Goal: Information Seeking & Learning: Learn about a topic

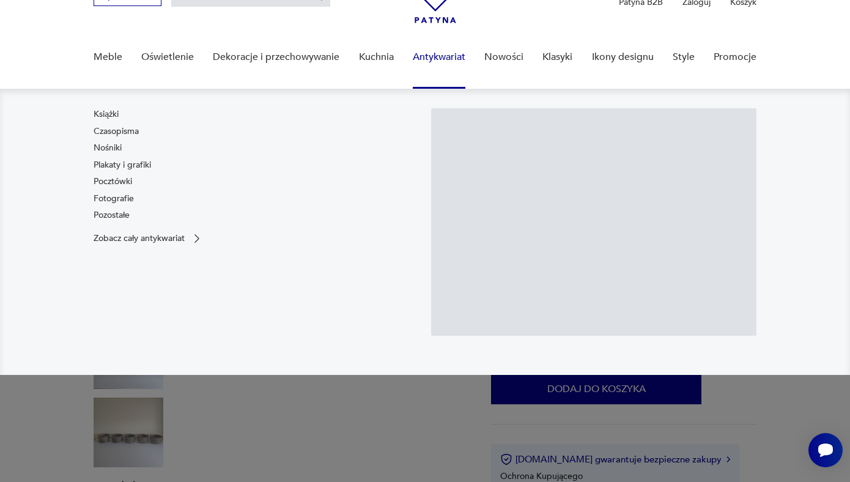
scroll to position [75, 0]
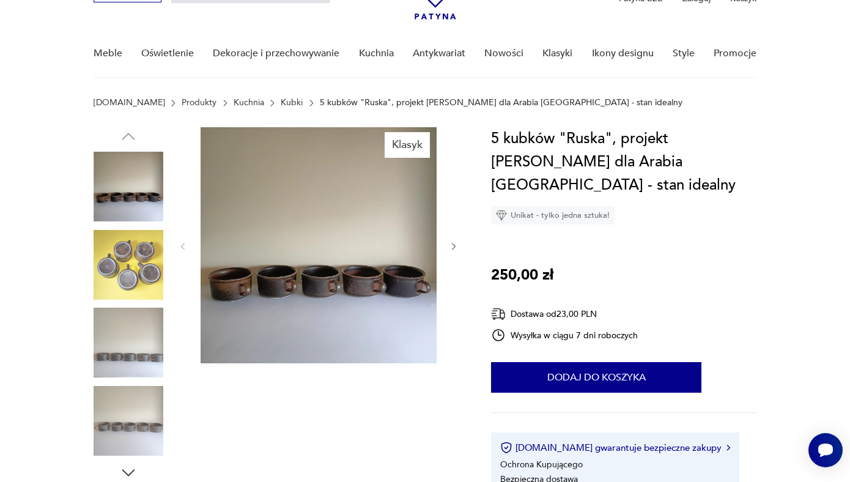
click at [134, 334] on img at bounding box center [129, 342] width 70 height 70
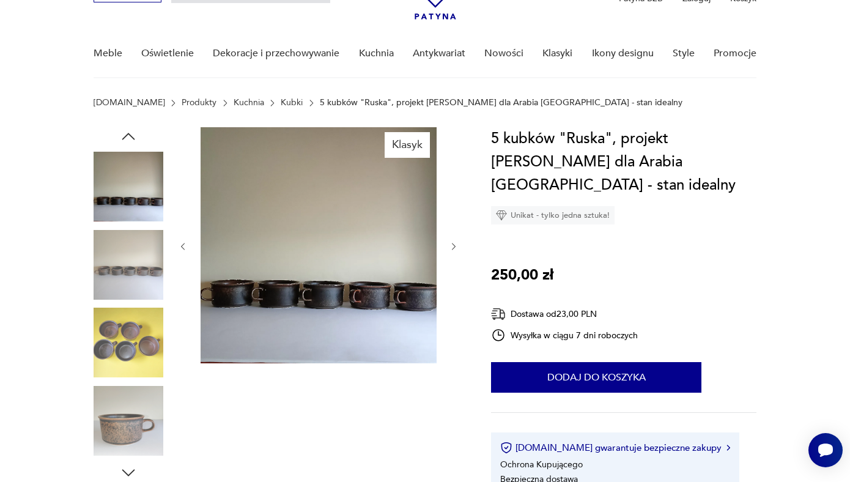
click at [130, 378] on div at bounding box center [129, 343] width 70 height 72
click at [130, 346] on img at bounding box center [129, 342] width 70 height 70
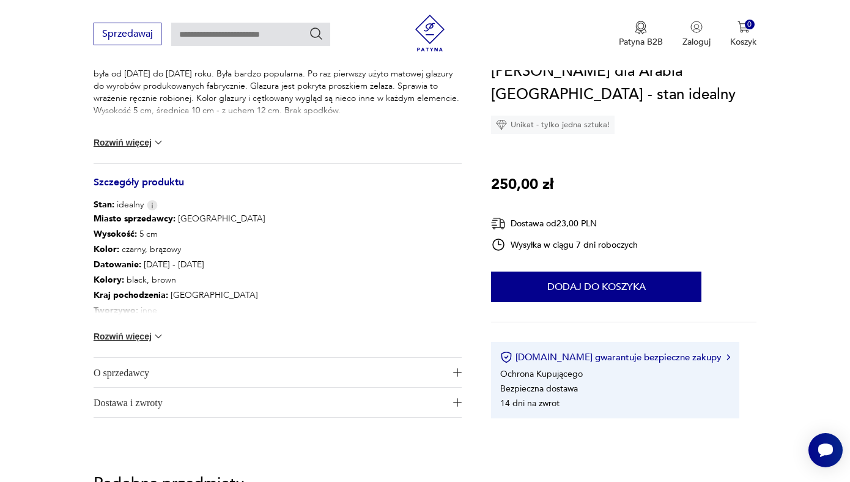
scroll to position [617, 0]
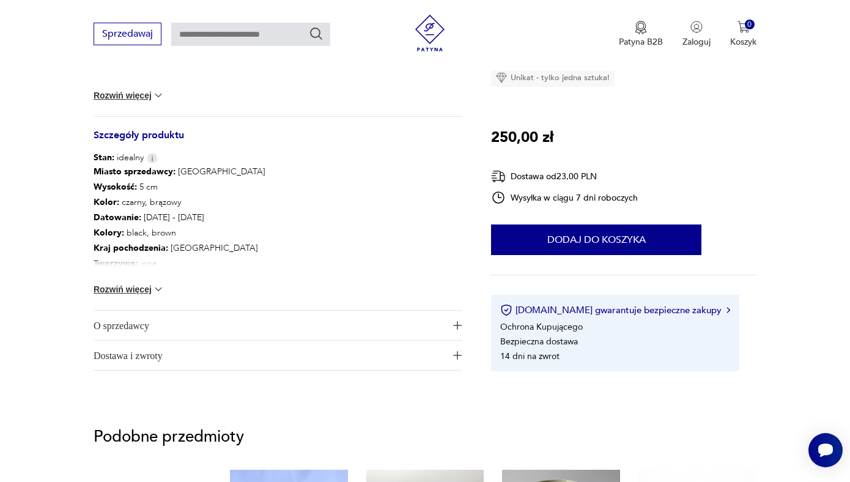
click at [146, 287] on button "Rozwiń więcej" at bounding box center [129, 289] width 71 height 12
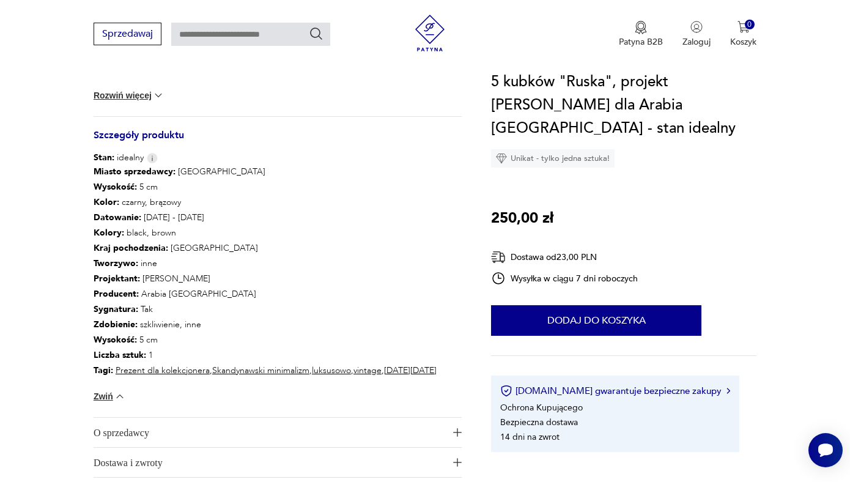
click at [169, 294] on p "Producent : Arabia [GEOGRAPHIC_DATA]" at bounding box center [265, 293] width 343 height 15
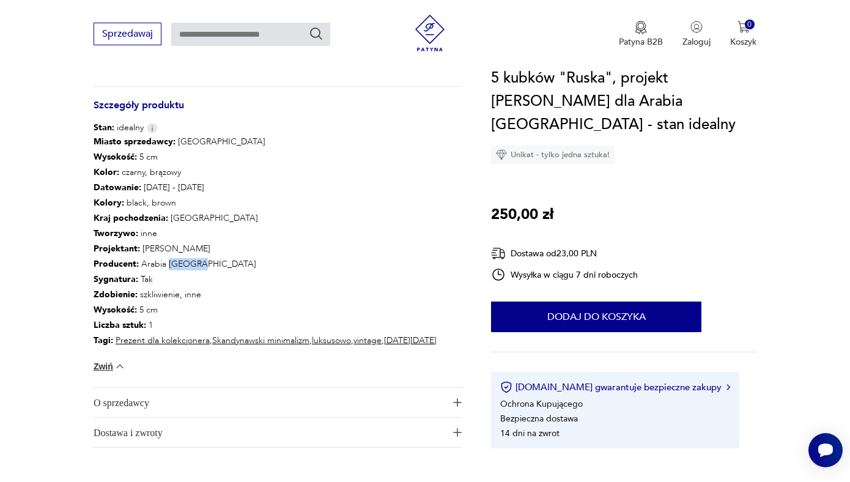
scroll to position [0, 0]
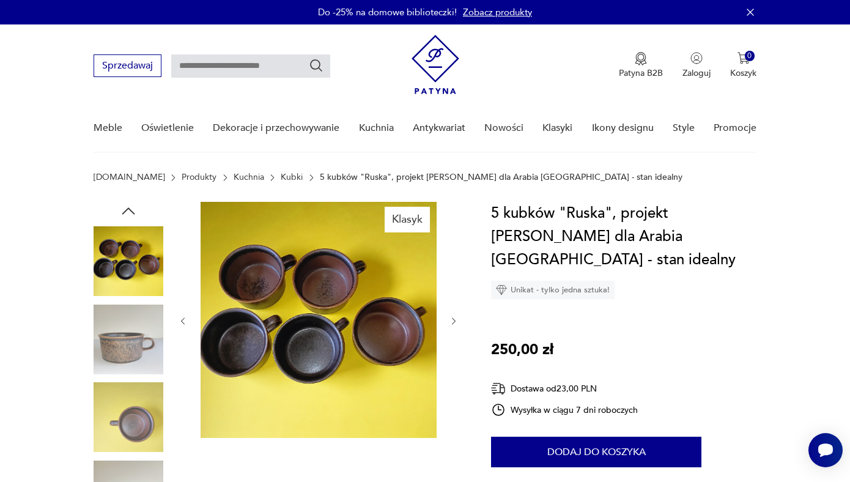
click at [220, 65] on input "text" at bounding box center [250, 65] width 159 height 23
type input "******"
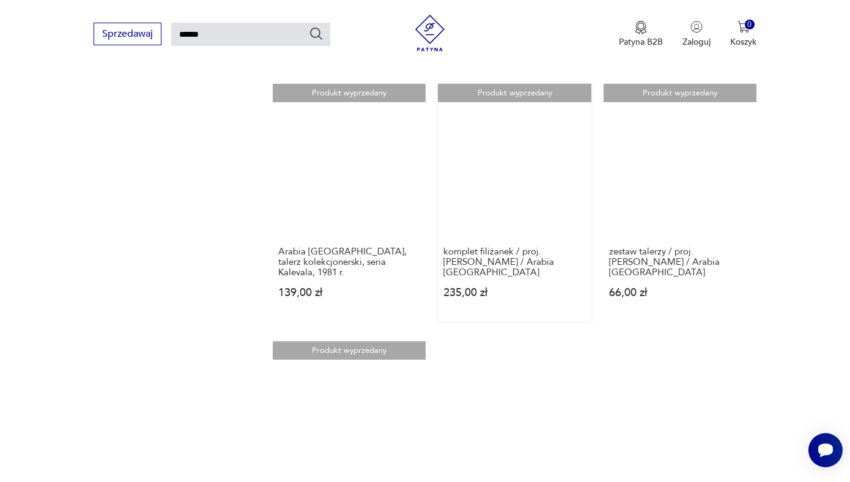
scroll to position [1267, 0]
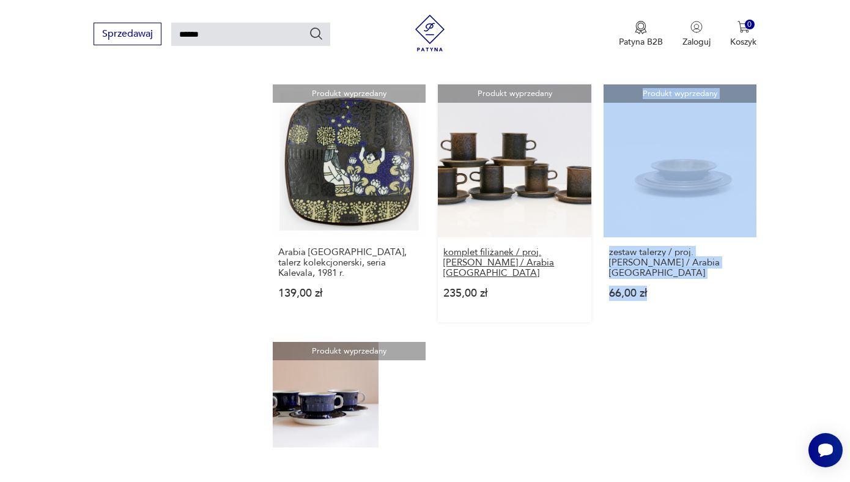
click at [516, 247] on h3 "komplet filiżanek / proj. [PERSON_NAME] / Arabia [GEOGRAPHIC_DATA]" at bounding box center [514, 262] width 142 height 31
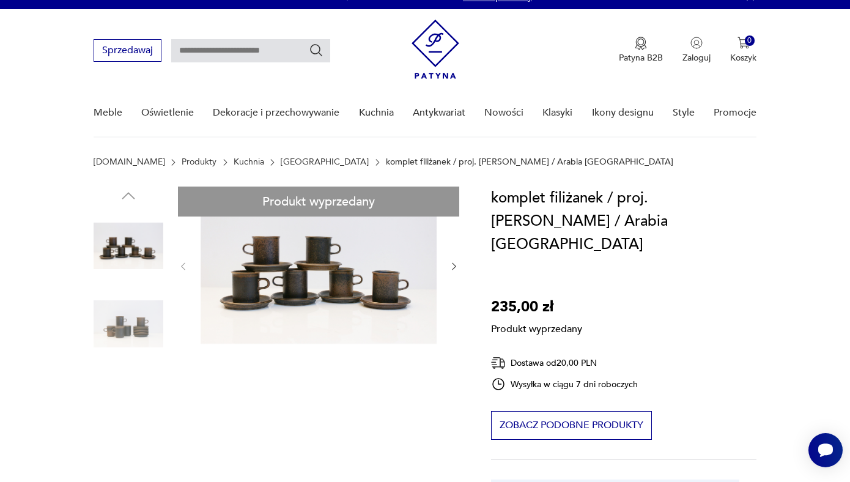
scroll to position [17, 0]
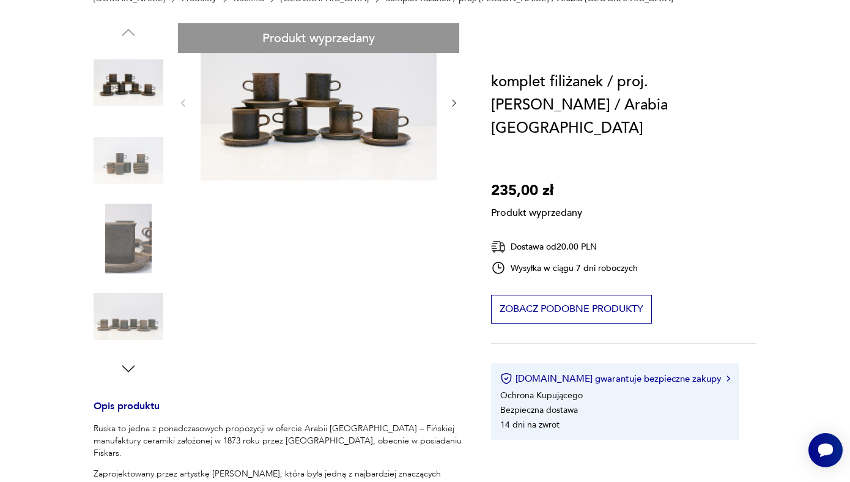
scroll to position [180, 0]
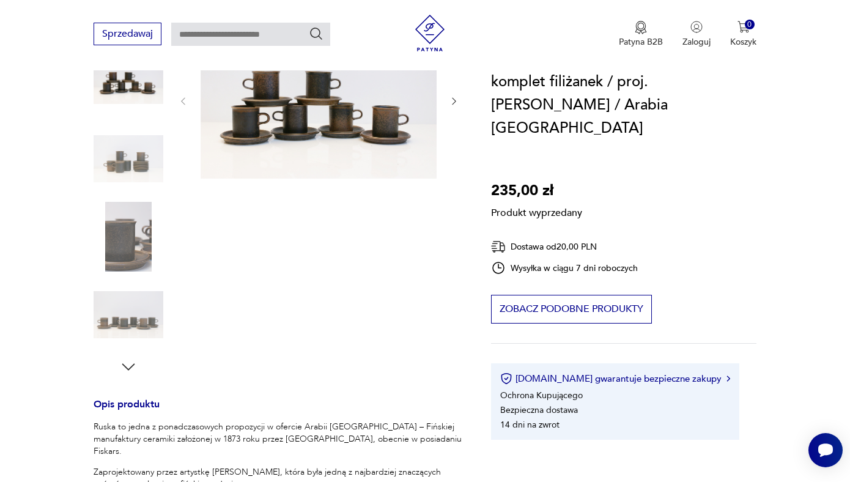
click at [125, 321] on div "Produkt wyprzedany Opis produktu Ruska to jedna z ponadczasowych propozycji w o…" at bounding box center [278, 401] width 369 height 761
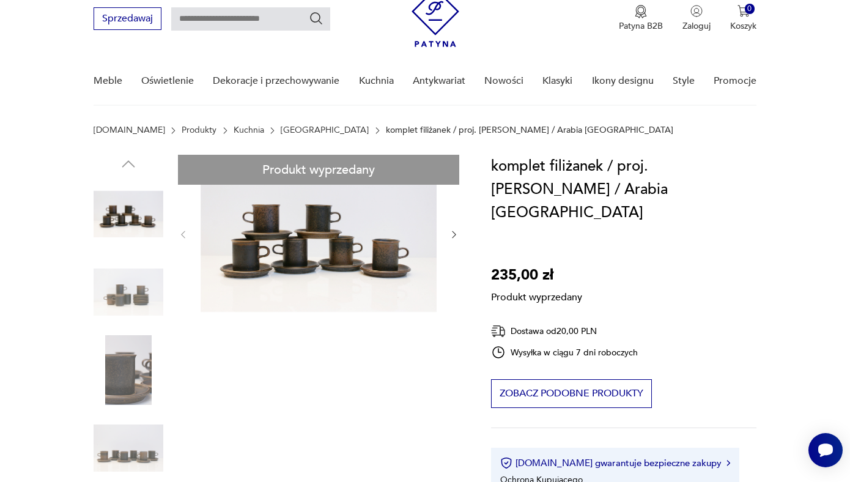
scroll to position [42, 0]
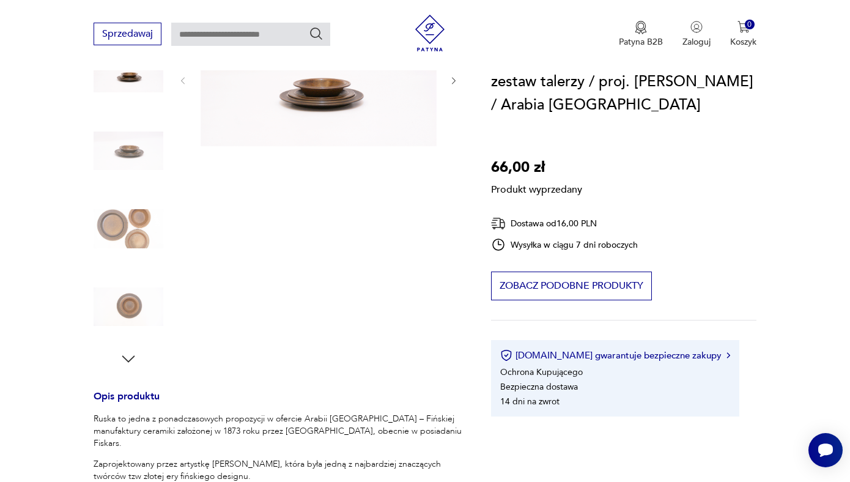
scroll to position [189, 0]
click at [112, 216] on div "Produkt wyprzedany Opis produktu Ruska to jedna z ponadczasowych propozycji w o…" at bounding box center [278, 378] width 369 height 730
click at [122, 139] on div "Produkt wyprzedany Opis produktu Ruska to jedna z ponadczasowych propozycji w o…" at bounding box center [278, 378] width 369 height 730
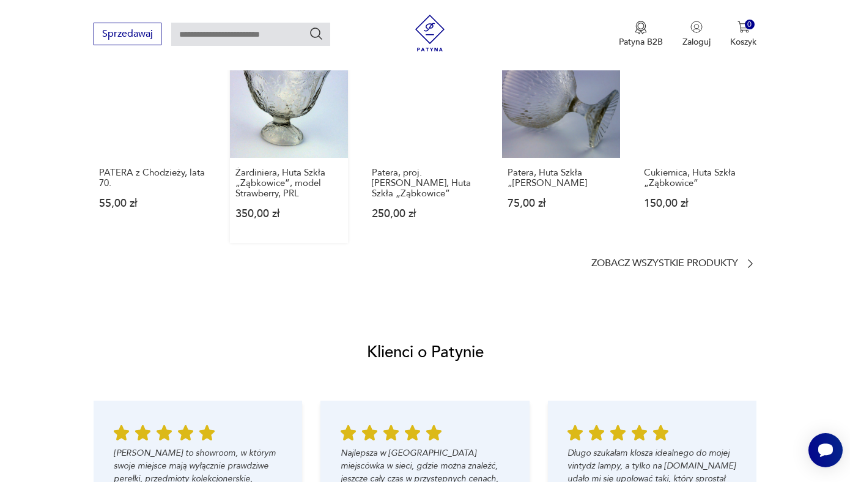
scroll to position [994, 0]
